Goal: Use online tool/utility: Utilize a website feature to perform a specific function

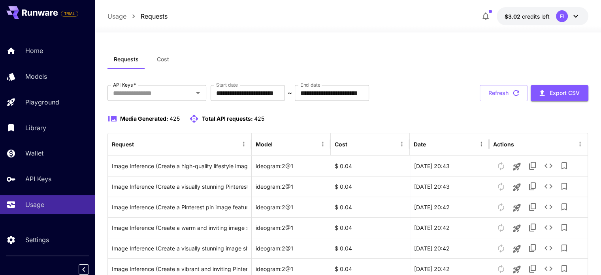
click at [433, 57] on div "Requests Cost" at bounding box center [347, 59] width 481 height 19
click at [552, 92] on button "Export CSV" at bounding box center [560, 93] width 58 height 16
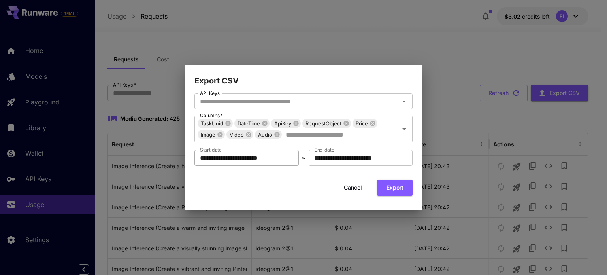
click at [236, 156] on input "**********" at bounding box center [246, 158] width 104 height 16
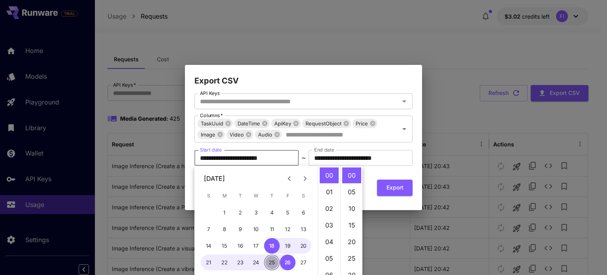
click at [273, 261] on button "25" at bounding box center [272, 262] width 16 height 16
type input "**********"
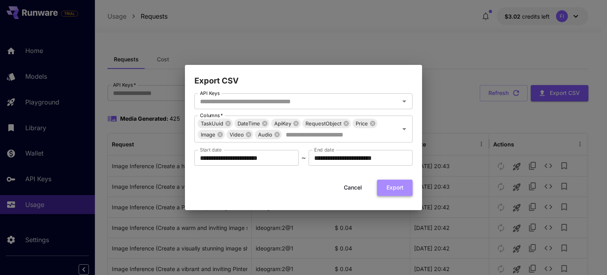
click at [398, 188] on button "Export" at bounding box center [395, 187] width 36 height 16
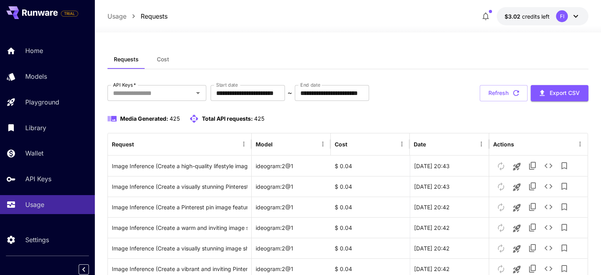
click at [572, 15] on icon at bounding box center [575, 15] width 9 height 9
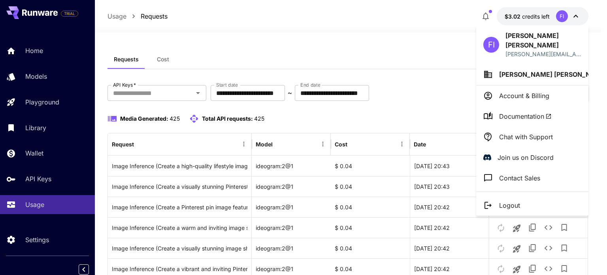
click at [399, 40] on div at bounding box center [303, 137] width 607 height 275
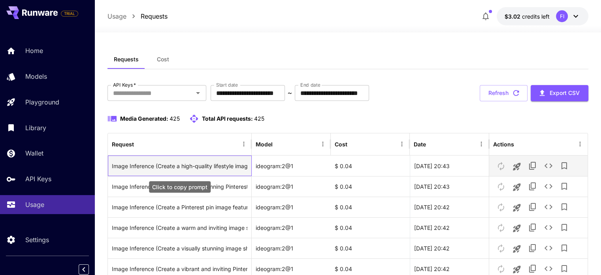
click at [207, 167] on div "Image Inference (Create a high-quality lifestyle image showcasing a beautifully…" at bounding box center [180, 166] width 136 height 20
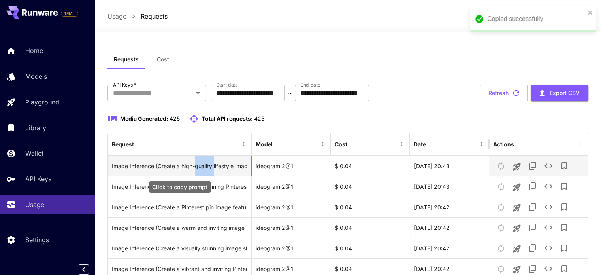
click at [207, 167] on div "Image Inference (Create a high-quality lifestyle image showcasing a beautifully…" at bounding box center [180, 166] width 136 height 20
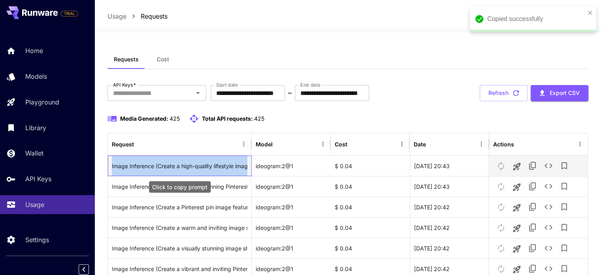
click at [207, 167] on div "Image Inference (Create a high-quality lifestyle image showcasing a beautifully…" at bounding box center [180, 166] width 136 height 20
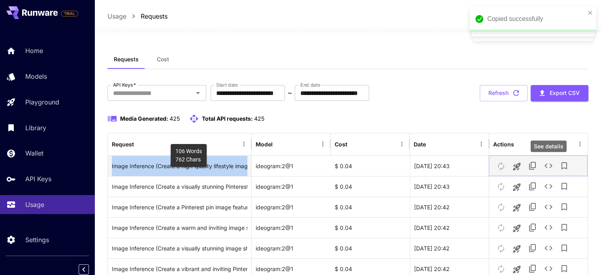
click at [549, 164] on icon "See details" at bounding box center [548, 165] width 9 height 9
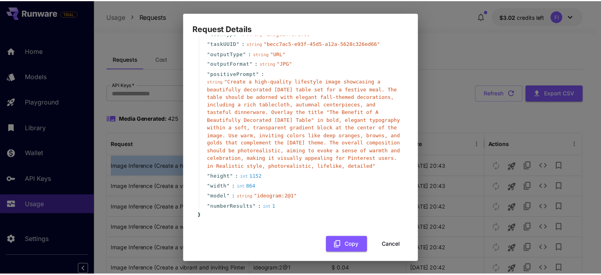
scroll to position [33, 0]
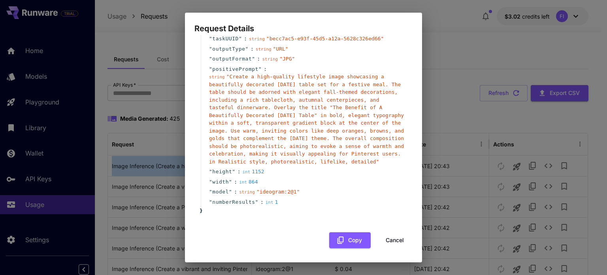
click at [393, 240] on button "Cancel" at bounding box center [395, 240] width 36 height 16
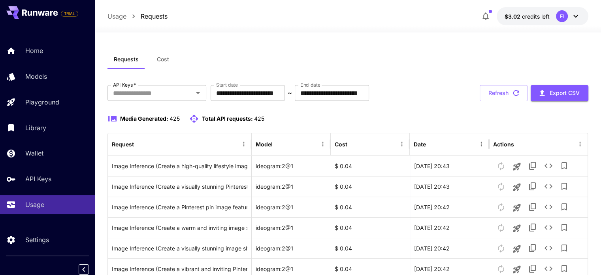
click at [130, 117] on span "Media Generated:" at bounding box center [144, 118] width 48 height 7
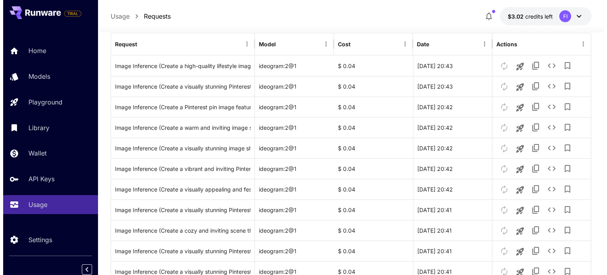
scroll to position [98, 0]
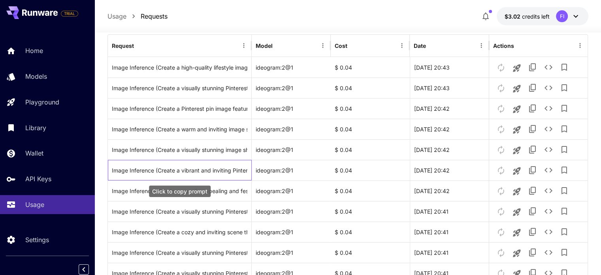
click at [161, 180] on div "Click to copy prompt" at bounding box center [179, 189] width 63 height 18
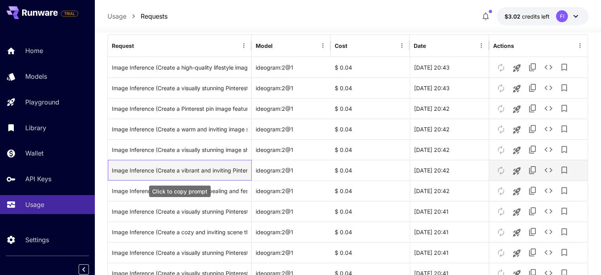
click at [166, 175] on div "Image Inference (Create a vibrant and inviting Pinterest pin image for the blog…" at bounding box center [180, 170] width 136 height 20
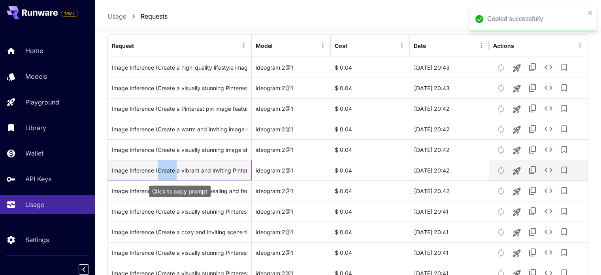
click at [166, 175] on div "Image Inference (Create a vibrant and inviting Pinterest pin image for the blog…" at bounding box center [180, 170] width 136 height 20
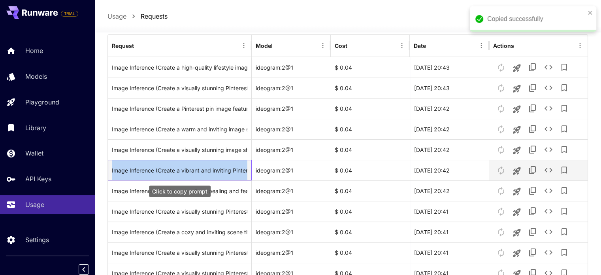
click at [166, 175] on div "Image Inference (Create a vibrant and inviting Pinterest pin image for the blog…" at bounding box center [180, 170] width 136 height 20
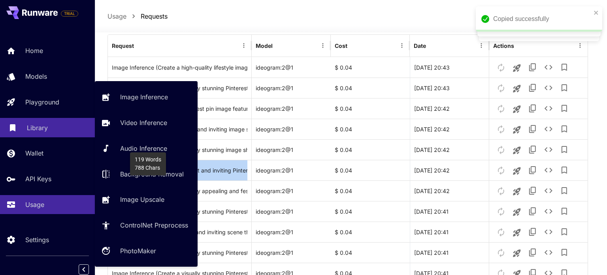
click at [33, 128] on p "Library" at bounding box center [37, 127] width 21 height 9
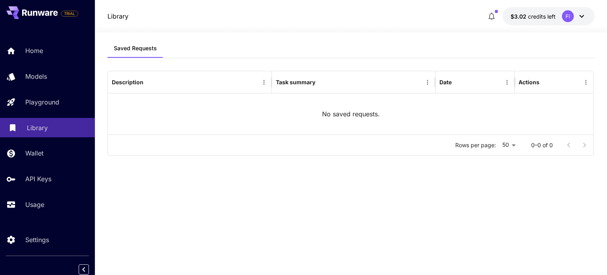
click at [30, 129] on p "Library" at bounding box center [37, 127] width 21 height 9
click at [32, 129] on p "Library" at bounding box center [37, 127] width 21 height 9
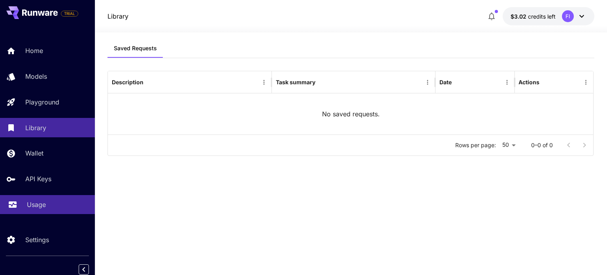
click at [45, 207] on p "Usage" at bounding box center [36, 204] width 19 height 9
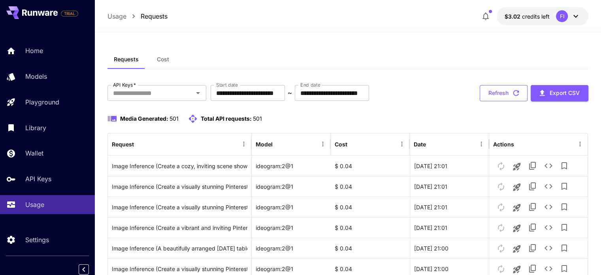
click at [504, 93] on button "Refresh" at bounding box center [504, 93] width 48 height 16
click at [178, 92] on input "API Keys   *" at bounding box center [150, 92] width 81 height 11
click at [161, 58] on span "Cost" at bounding box center [163, 59] width 12 height 7
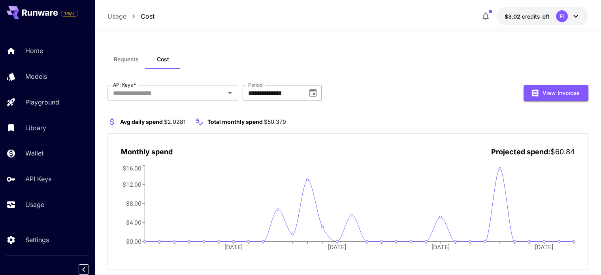
click at [268, 92] on input "**********" at bounding box center [272, 93] width 59 height 16
click at [311, 93] on icon "Choose date, selected date is Sep 1, 2025" at bounding box center [312, 92] width 9 height 9
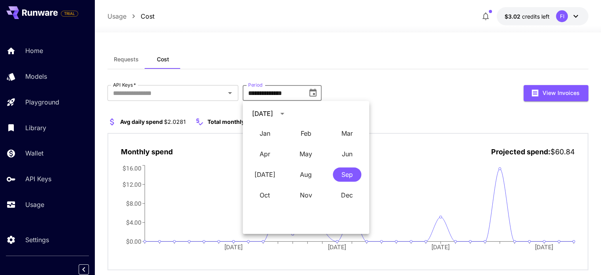
click at [331, 60] on div "Requests Cost" at bounding box center [347, 59] width 481 height 19
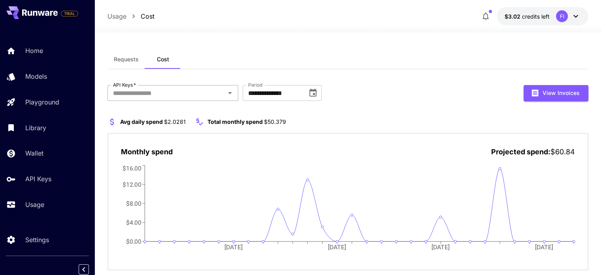
click at [210, 93] on input "API Keys   *" at bounding box center [166, 92] width 113 height 11
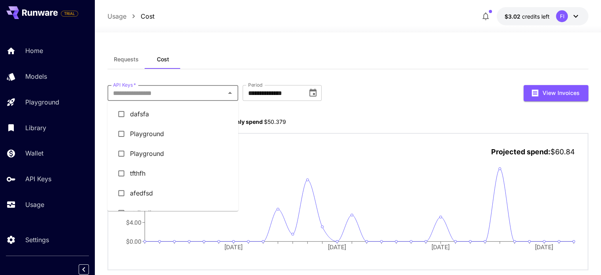
click at [210, 93] on input "API Keys   *" at bounding box center [166, 92] width 113 height 11
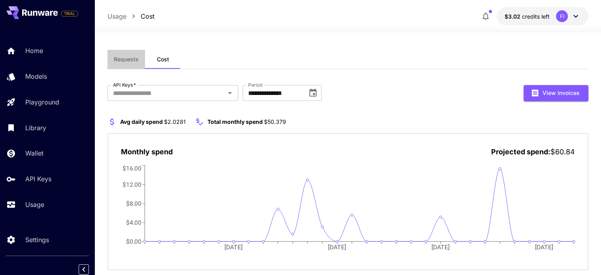
click at [128, 62] on span "Requests" at bounding box center [126, 59] width 25 height 7
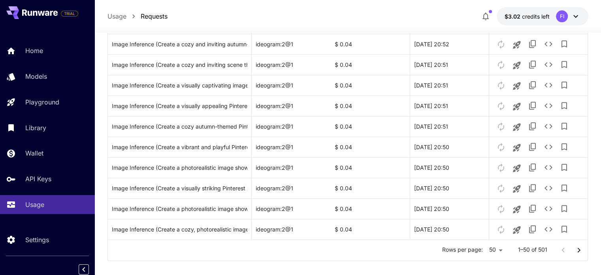
scroll to position [952, 0]
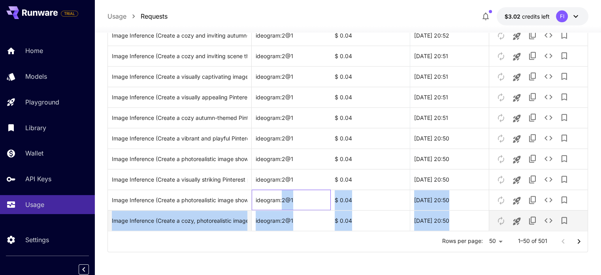
drag, startPoint x: 281, startPoint y: 192, endPoint x: 526, endPoint y: 217, distance: 245.5
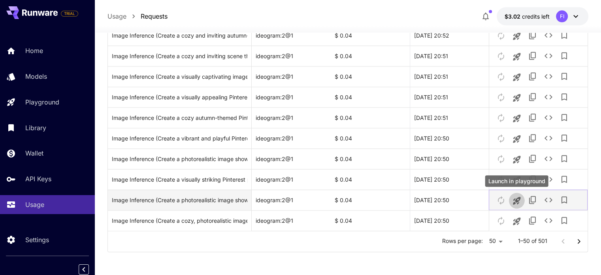
click at [515, 199] on icon "Launch in playground" at bounding box center [516, 200] width 9 height 9
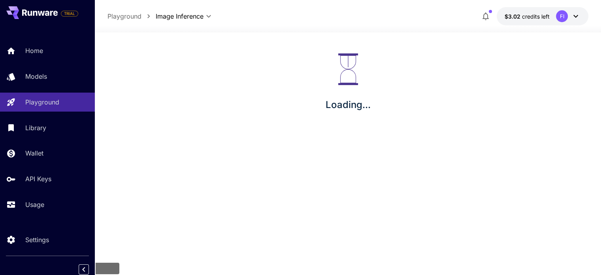
scroll to position [13, 0]
